Goal: Complete application form

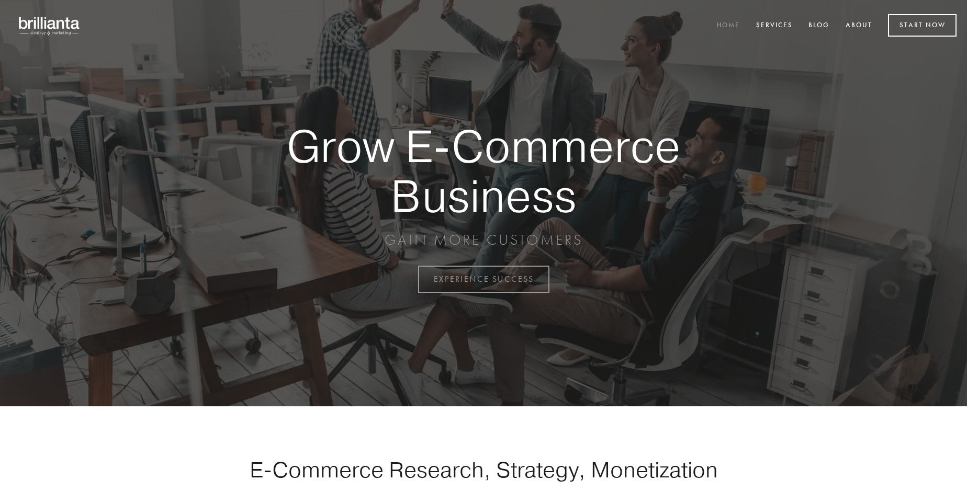
scroll to position [2744, 0]
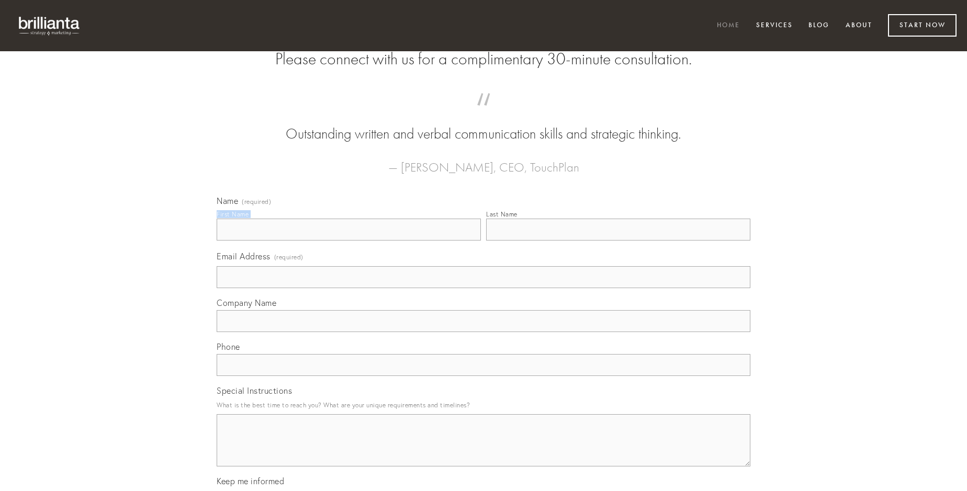
type input "[PERSON_NAME]"
click at [618, 241] on input "Last Name" at bounding box center [618, 230] width 264 height 22
type input "[PERSON_NAME]"
click at [484, 288] on input "Email Address (required)" at bounding box center [484, 277] width 534 height 22
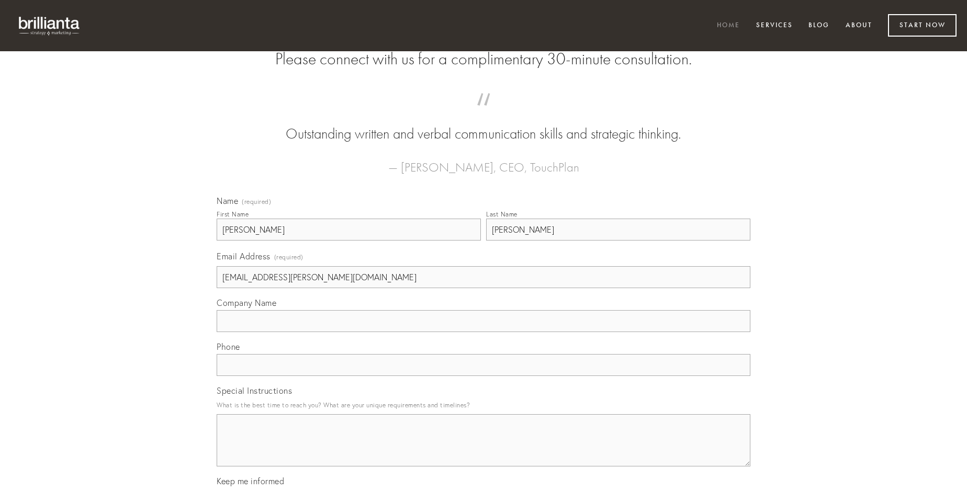
type input "[EMAIL_ADDRESS][PERSON_NAME][DOMAIN_NAME]"
click at [484, 332] on input "Company Name" at bounding box center [484, 321] width 534 height 22
type input "exercitationem"
click at [484, 376] on input "text" at bounding box center [484, 365] width 534 height 22
click at [484, 450] on textarea "Special Instructions" at bounding box center [484, 441] width 534 height 52
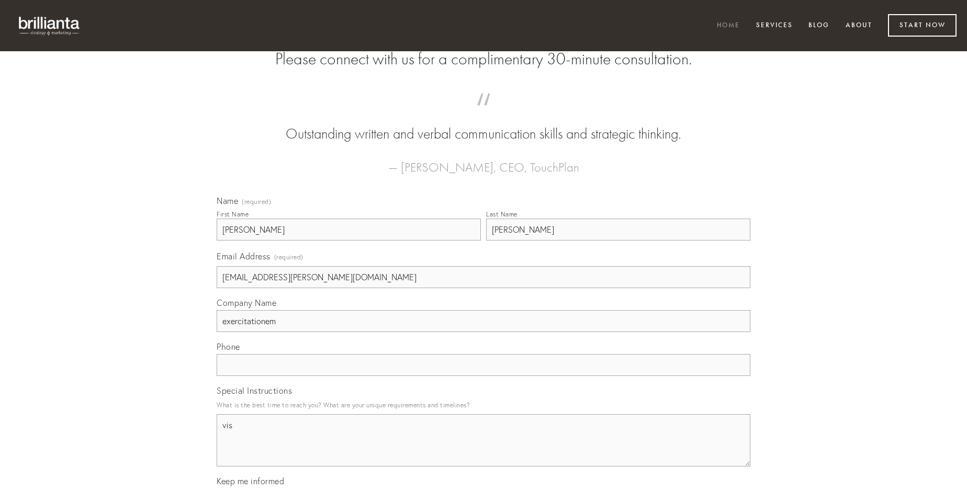
type textarea "vis"
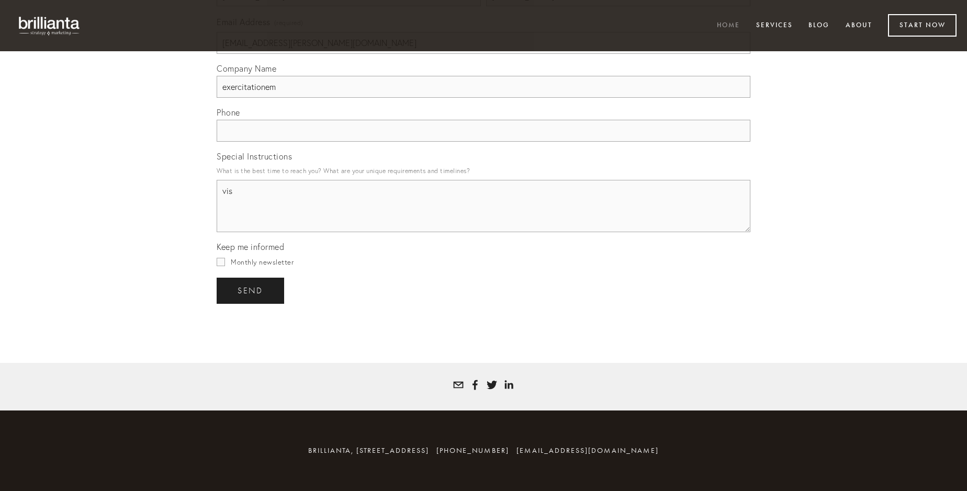
click at [251, 290] on span "send" at bounding box center [251, 290] width 26 height 9
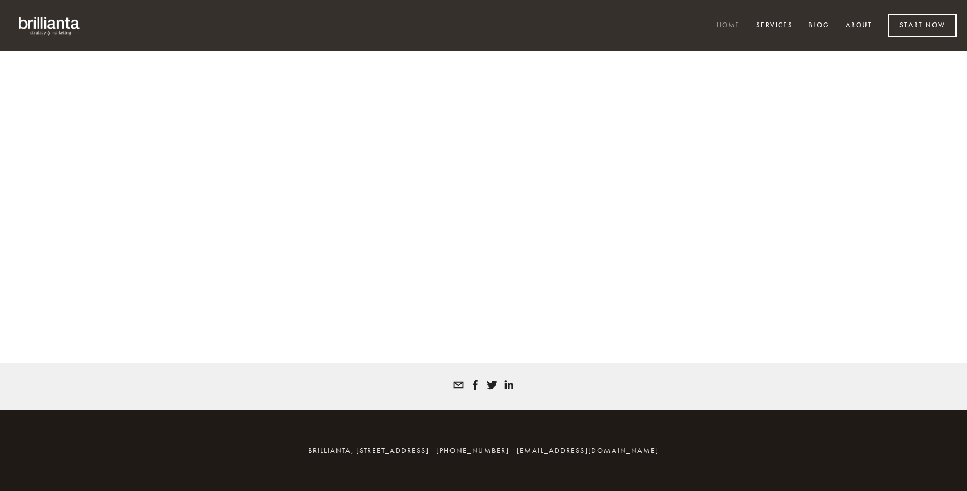
scroll to position [2730, 0]
